Goal: Obtain resource: Download file/media

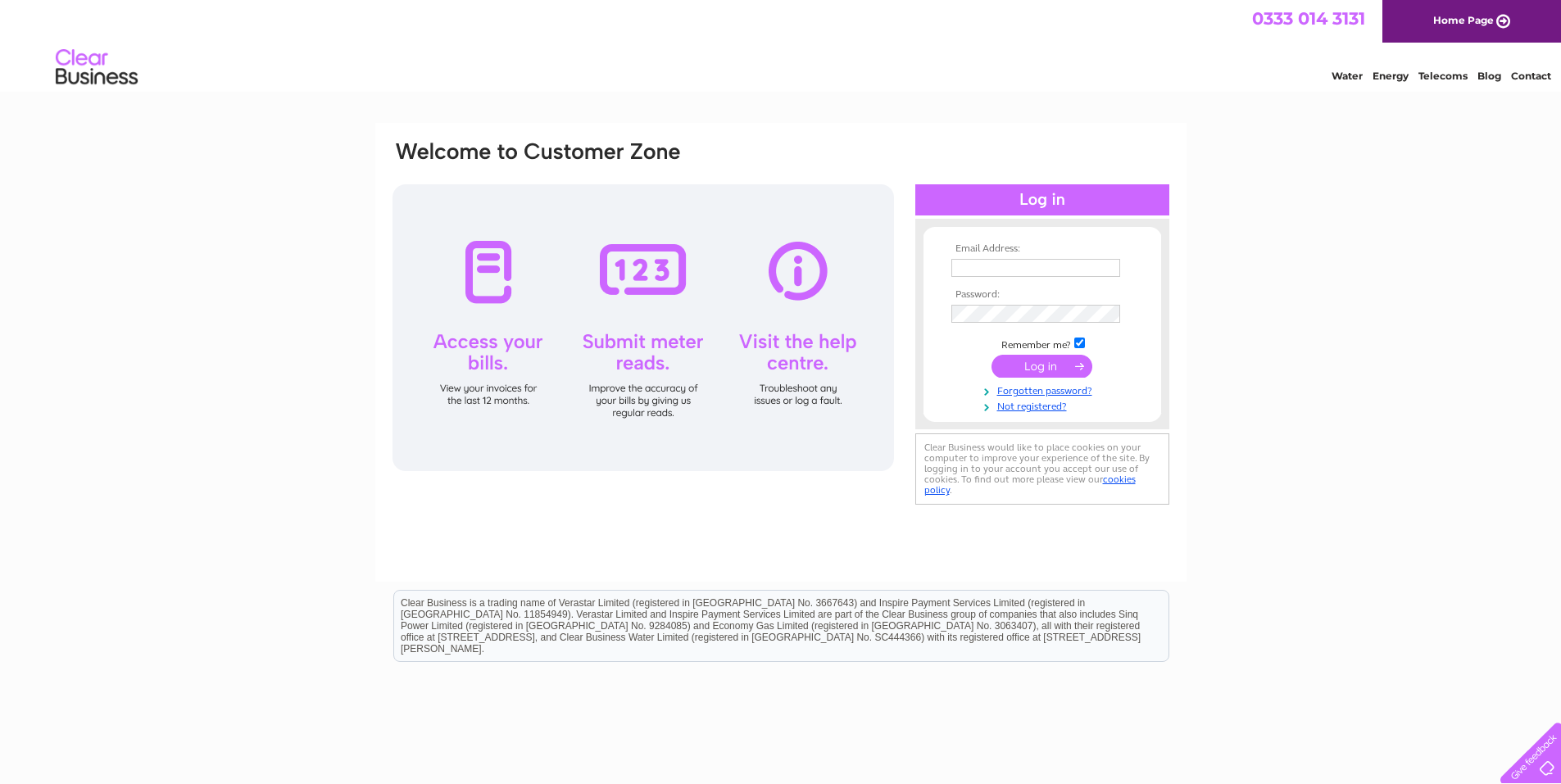
click at [1042, 271] on input "text" at bounding box center [1035, 268] width 168 height 18
type input "china21langley@gmail.com"
click at [1065, 369] on input "submit" at bounding box center [1041, 368] width 100 height 23
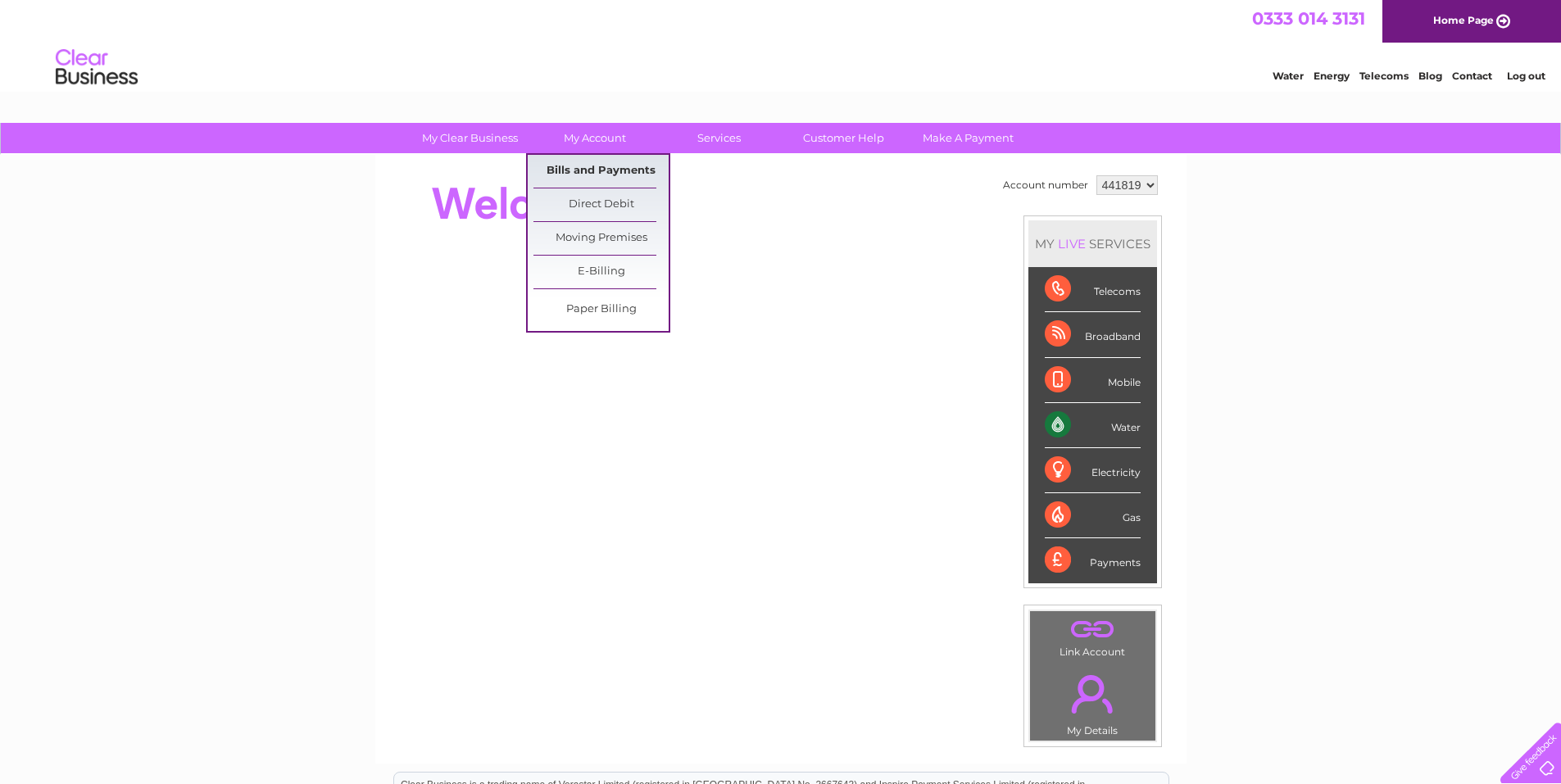
click at [596, 172] on link "Bills and Payments" at bounding box center [601, 171] width 135 height 33
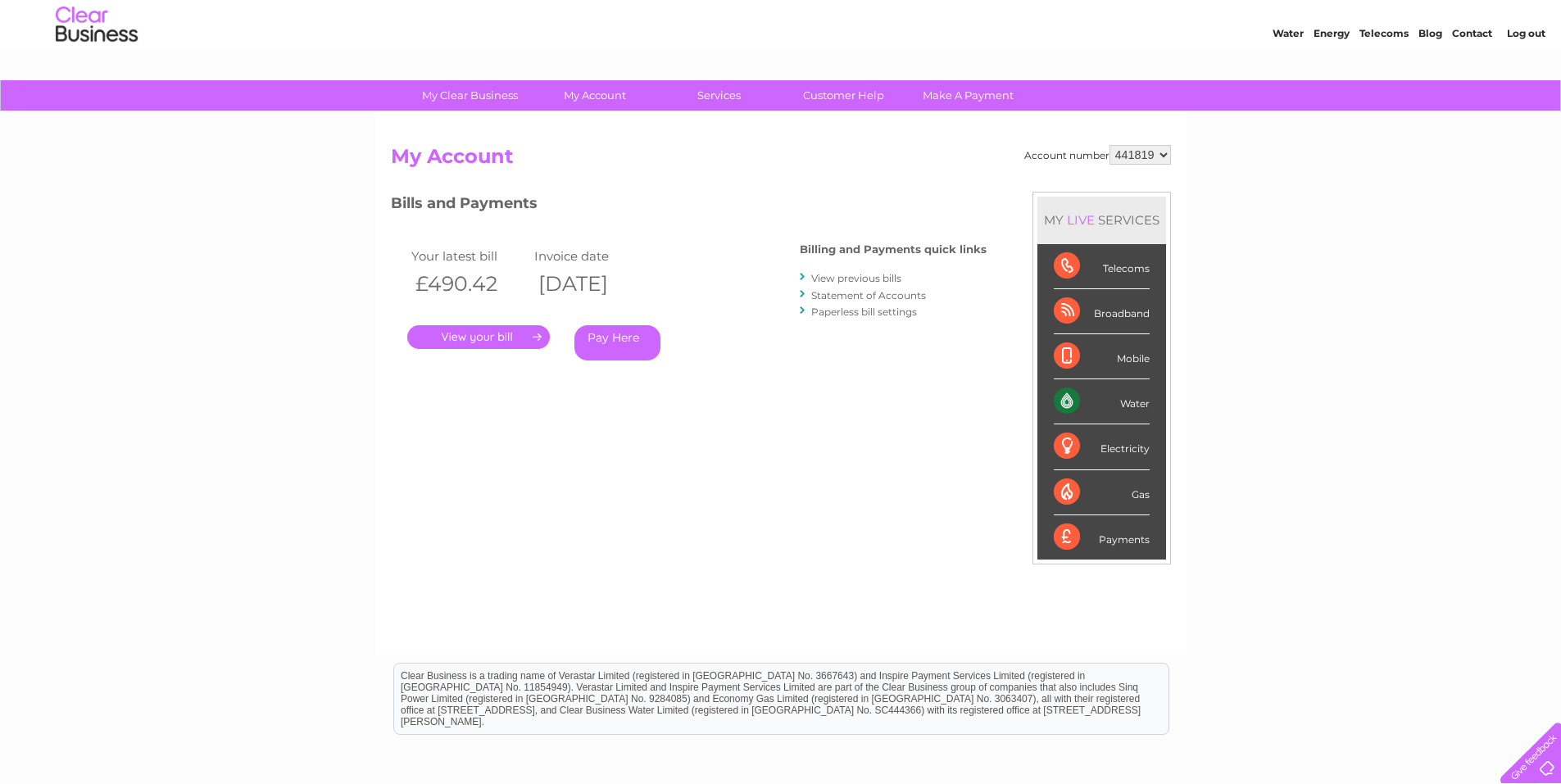
scroll to position [42, 0]
click at [878, 279] on link "View previous bills" at bounding box center [856, 278] width 90 height 12
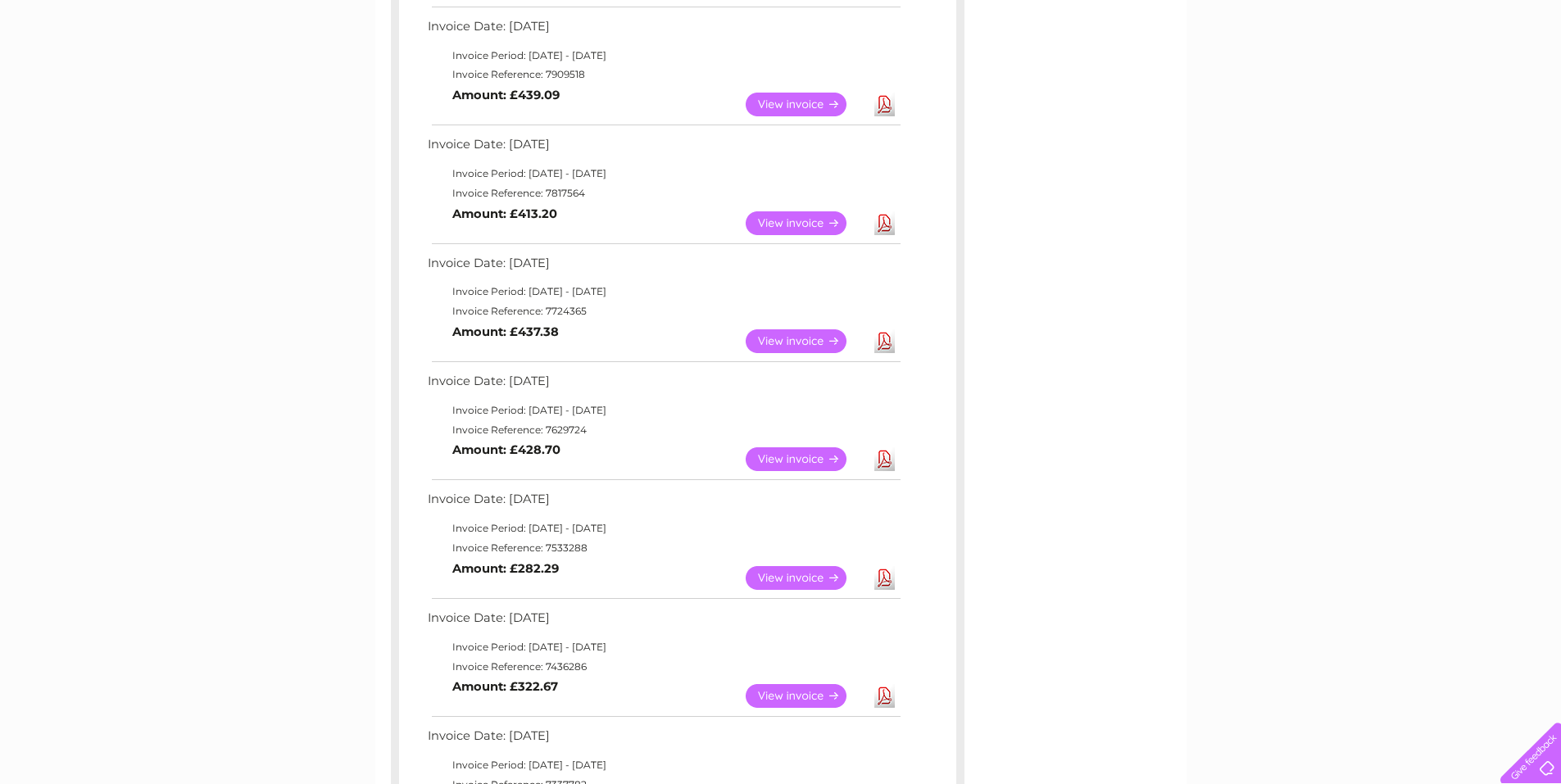
scroll to position [409, 0]
click at [888, 339] on link "Download" at bounding box center [884, 341] width 20 height 24
click at [796, 342] on link "View" at bounding box center [805, 341] width 121 height 24
drag, startPoint x: 888, startPoint y: 342, endPoint x: 1196, endPoint y: 364, distance: 308.8
click at [1220, 380] on div "My Clear Business Login Details My Details My Preferences Link Account My Accou…" at bounding box center [780, 456] width 1561 height 1487
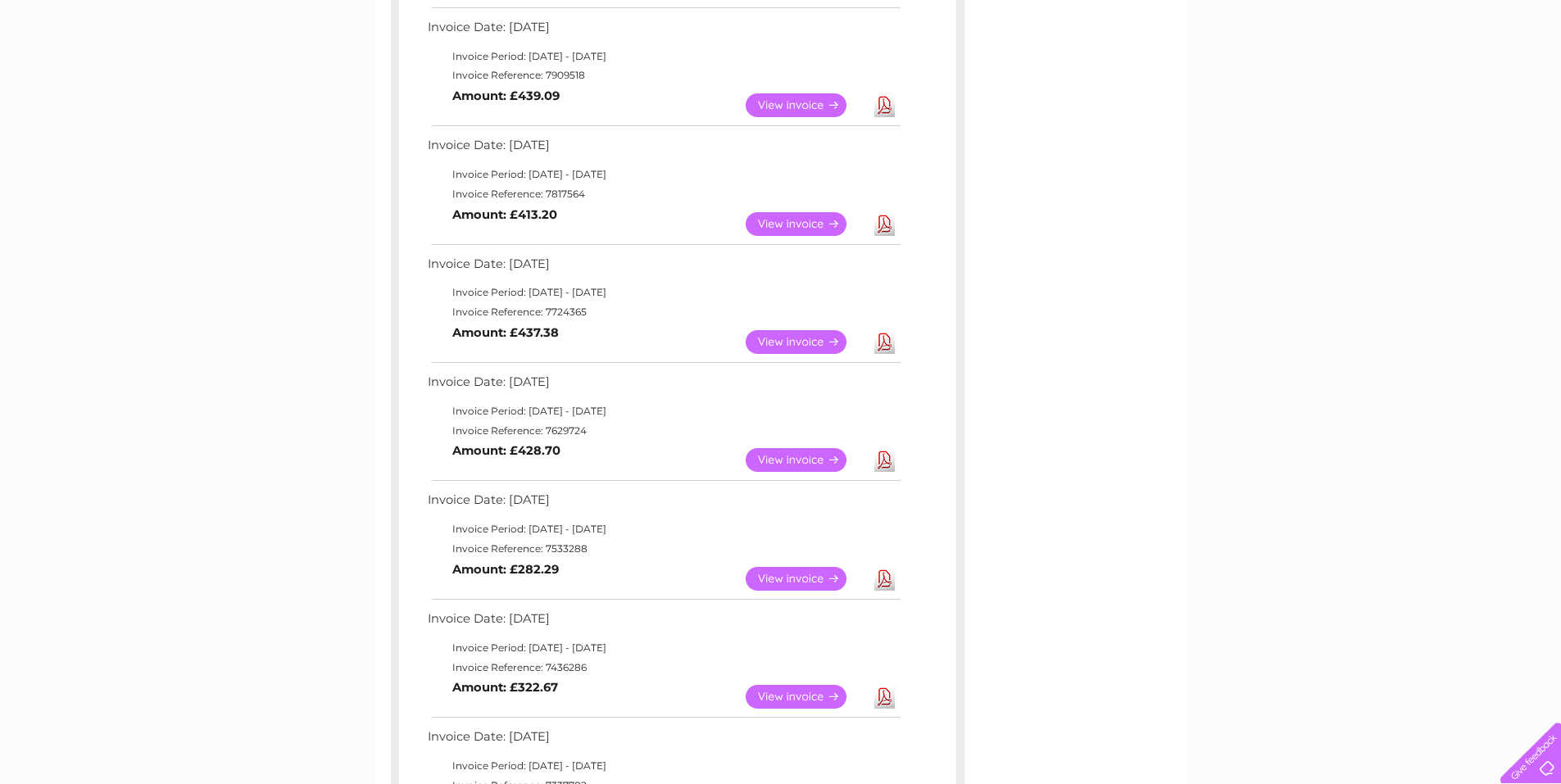
click at [885, 350] on link "Download" at bounding box center [884, 341] width 20 height 24
click at [879, 226] on link "Download" at bounding box center [884, 224] width 20 height 24
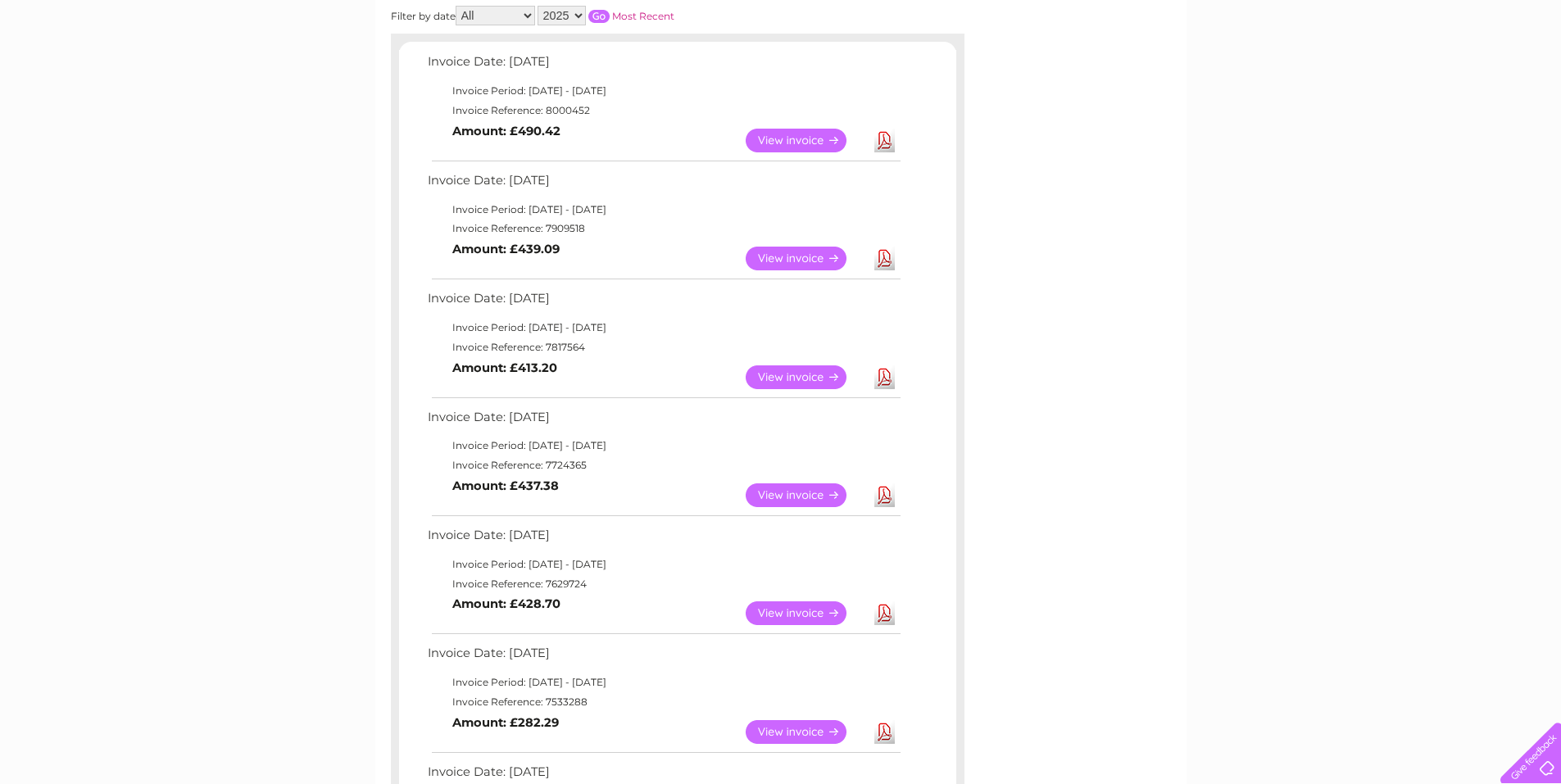
scroll to position [246, 0]
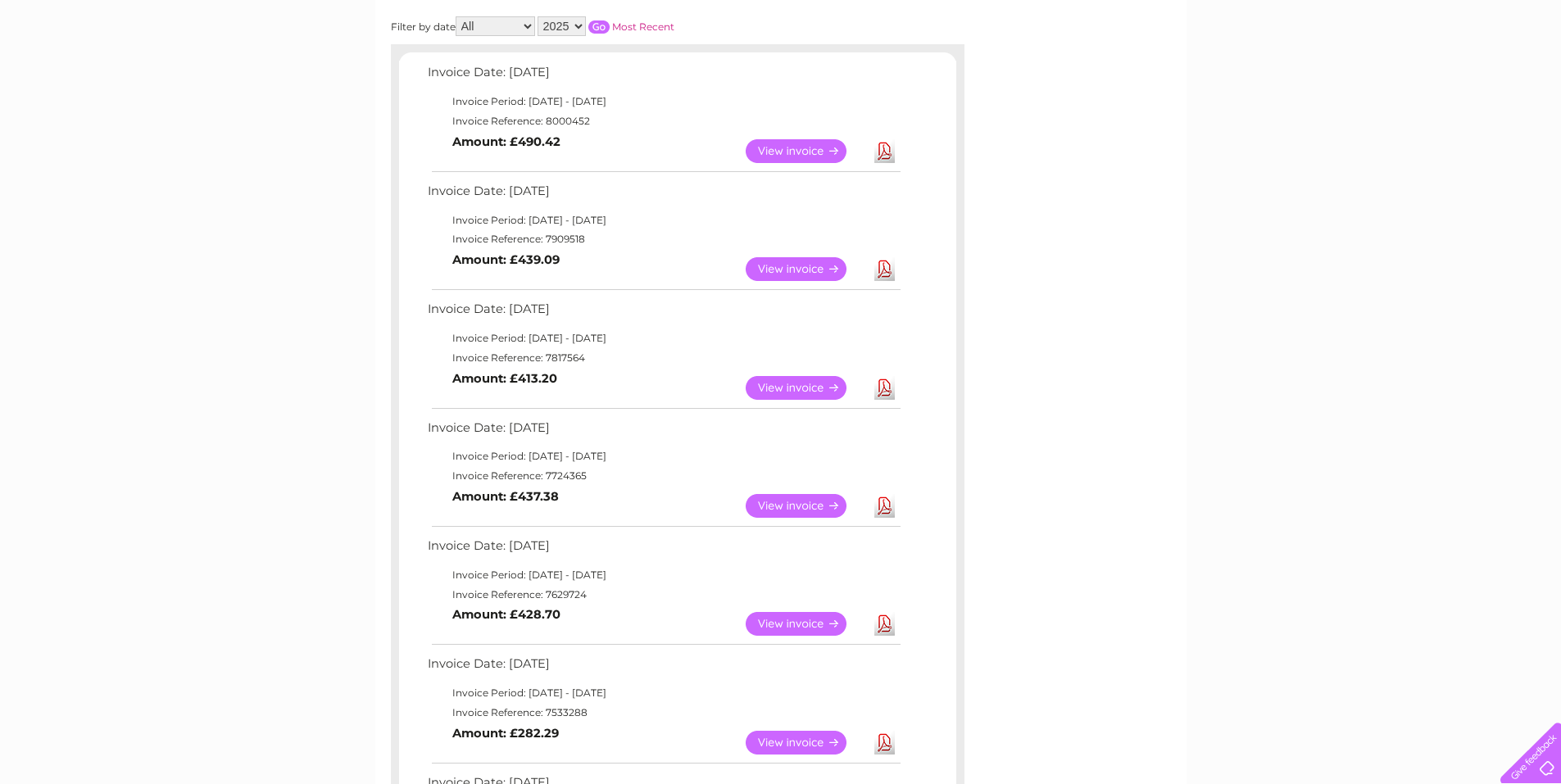
click at [888, 275] on link "Download" at bounding box center [884, 269] width 20 height 24
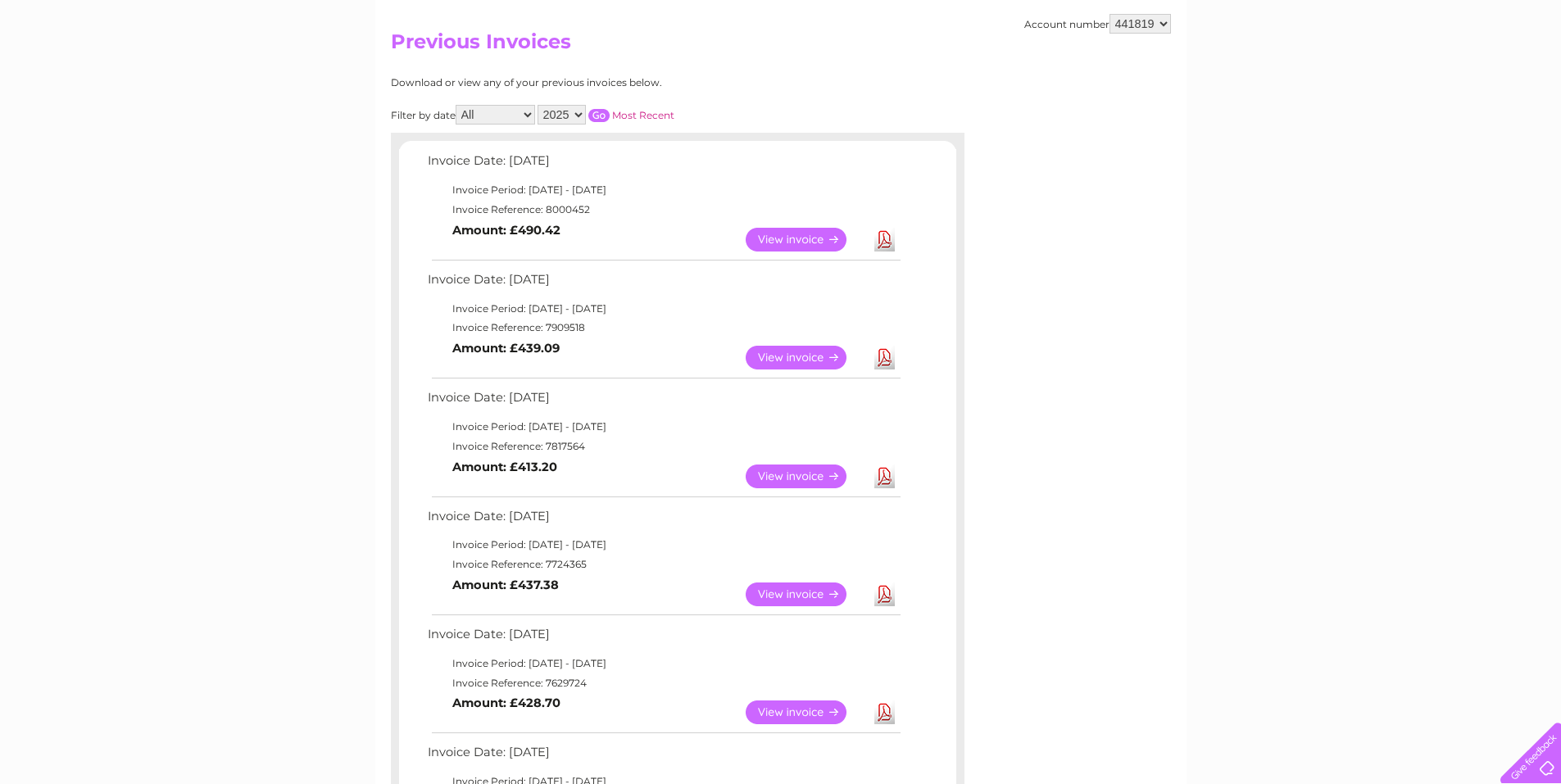
scroll to position [163, 0]
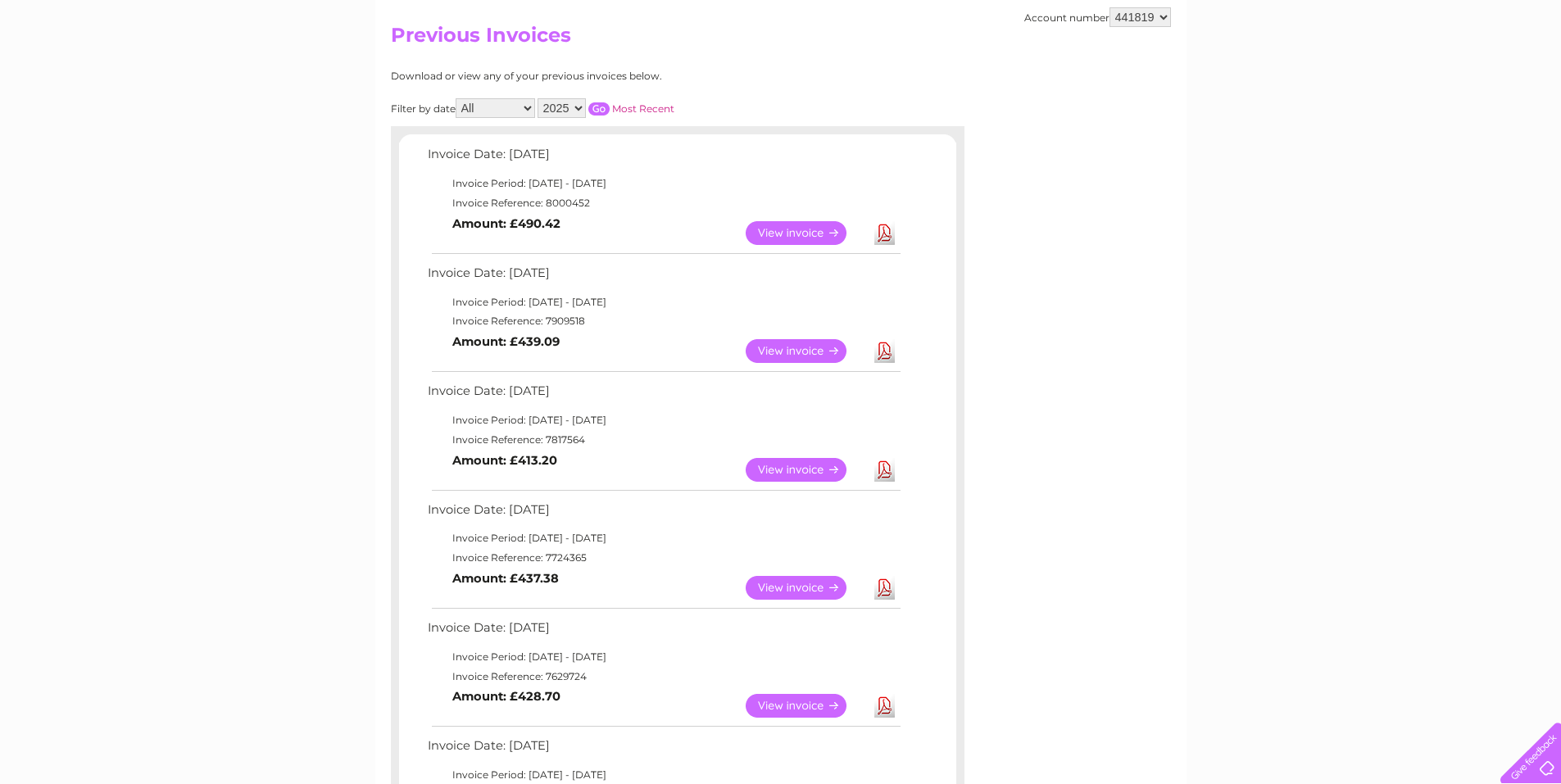
click at [812, 236] on link "View" at bounding box center [805, 232] width 121 height 24
click at [803, 357] on link "View" at bounding box center [805, 351] width 121 height 24
